Goal: Information Seeking & Learning: Get advice/opinions

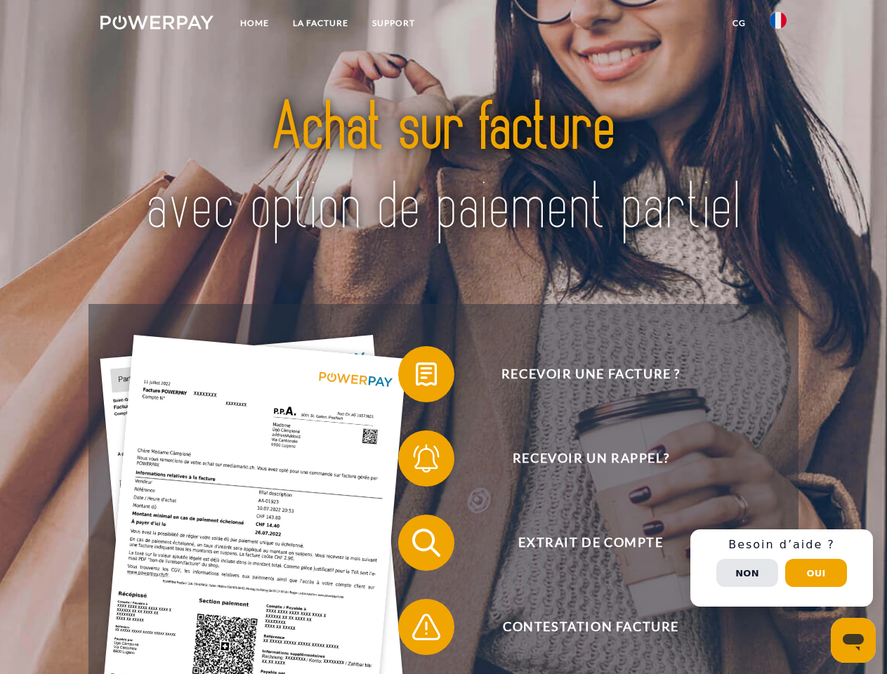
click at [157, 25] on img at bounding box center [156, 22] width 113 height 14
click at [778, 25] on img at bounding box center [777, 20] width 17 height 17
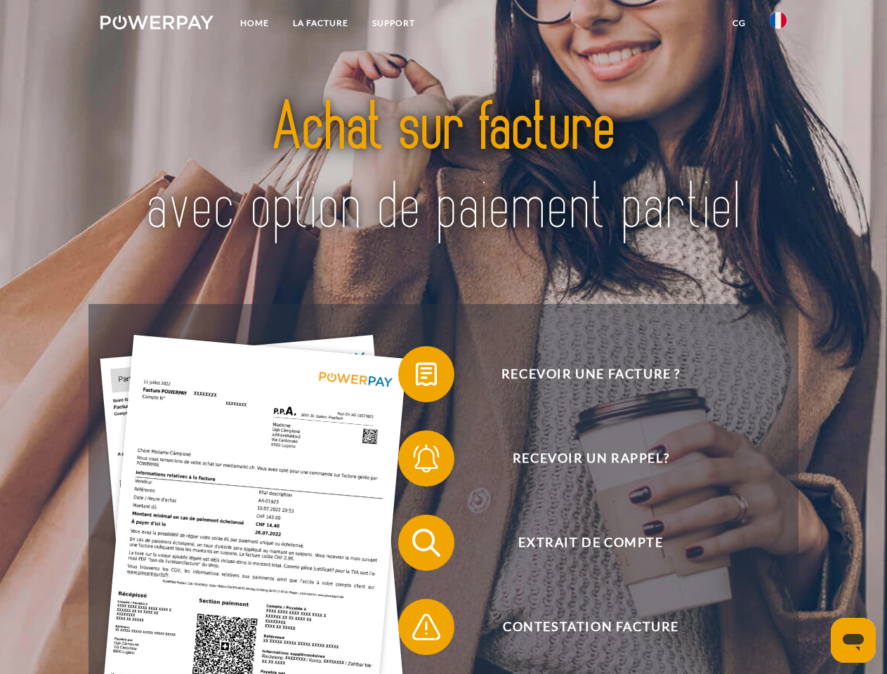
click at [738, 23] on link "CG" at bounding box center [738, 23] width 37 height 25
click at [416, 377] on span at bounding box center [405, 374] width 70 height 70
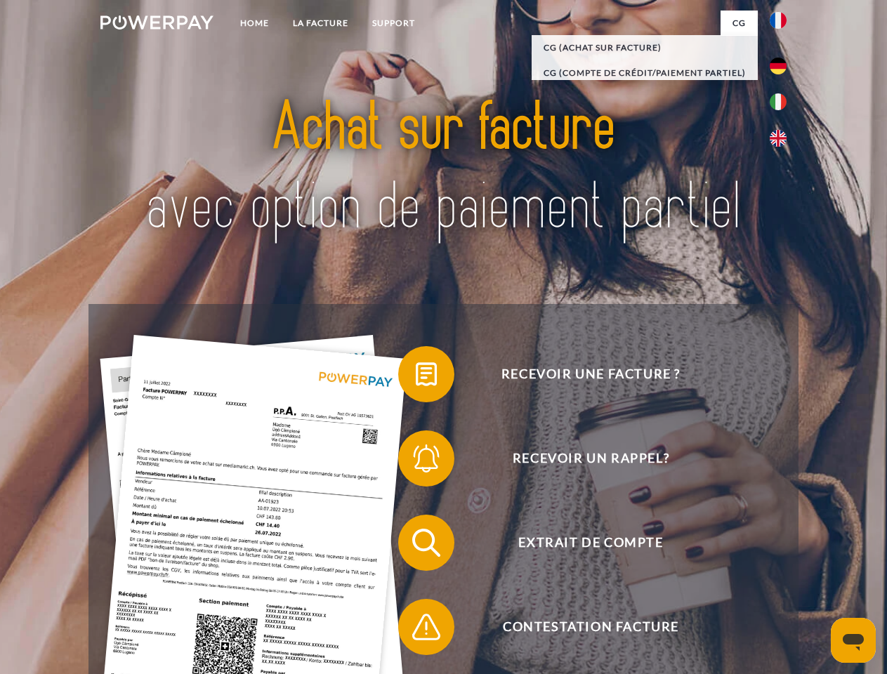
click at [416, 461] on span at bounding box center [405, 458] width 70 height 70
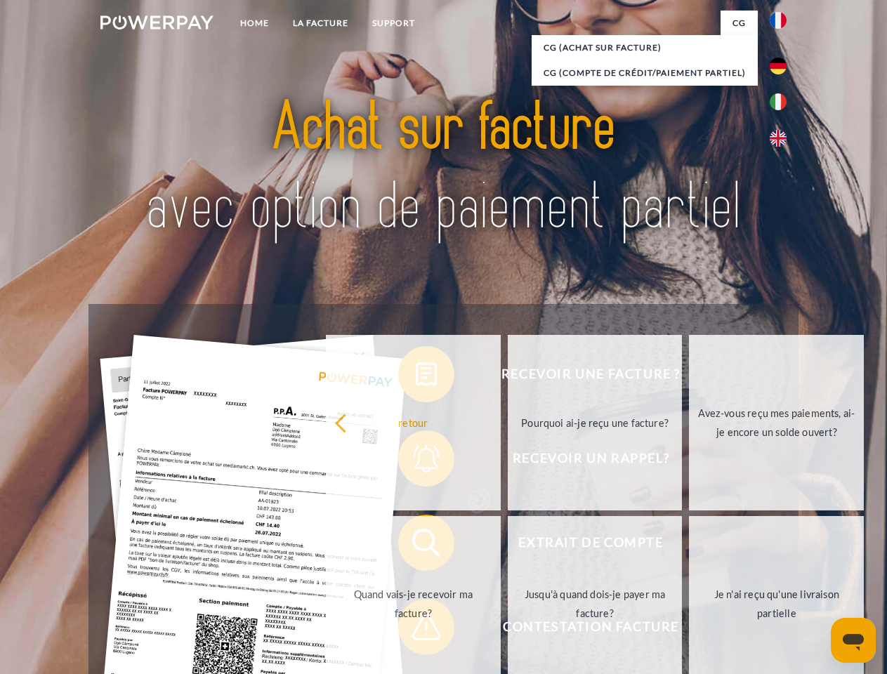
click at [507, 545] on link "Jusqu'à quand dois-je payer ma facture?" at bounding box center [594, 603] width 175 height 175
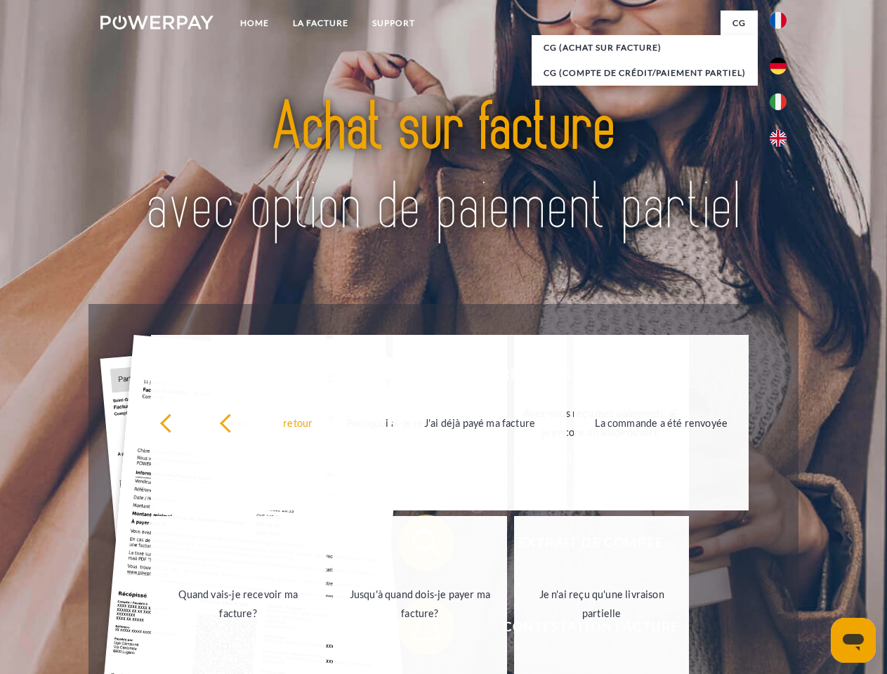
click at [514, 630] on link "Je n'ai reçu qu'une livraison partielle" at bounding box center [601, 603] width 175 height 175
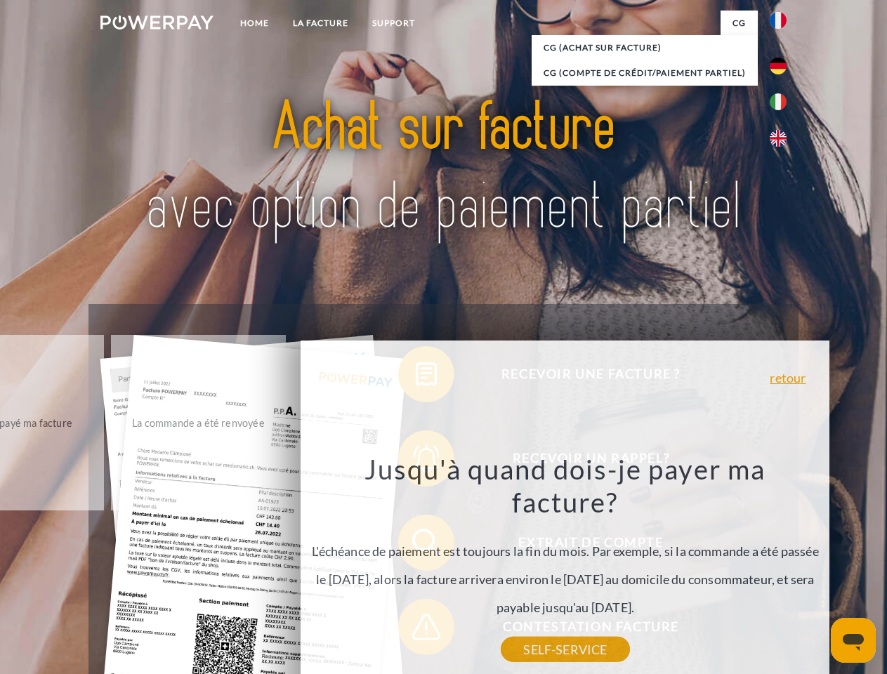
click at [781, 568] on div "retour Pourquoi ai-je reçu une facture? POWERPAY est le prestataire de facturat…" at bounding box center [564, 533] width 529 height 386
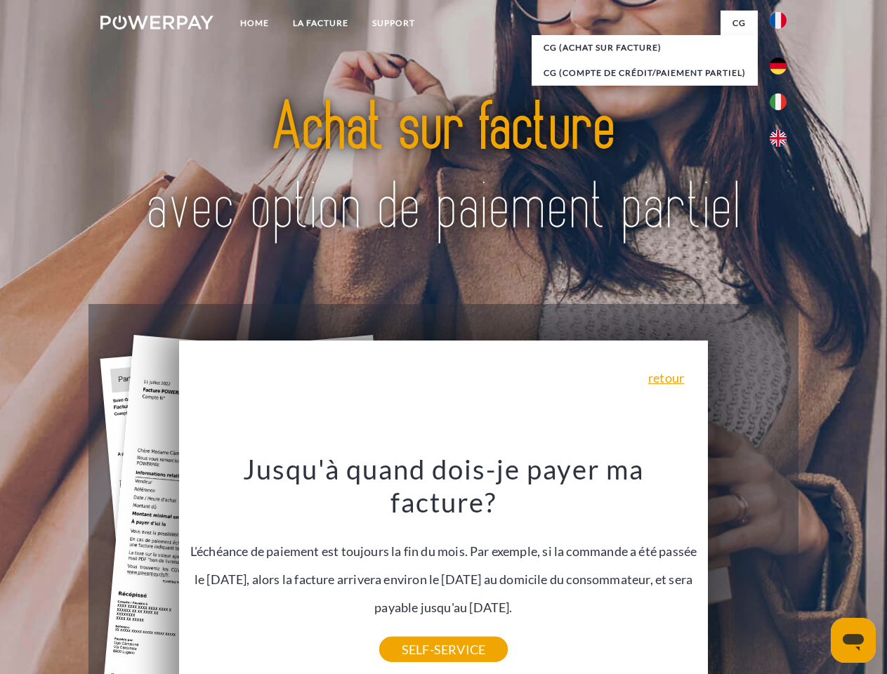
click at [747, 571] on span "Extrait de compte" at bounding box center [590, 543] width 344 height 56
click at [816, 573] on header "Home LA FACTURE Support" at bounding box center [443, 484] width 887 height 969
